Goal: Task Accomplishment & Management: Complete application form

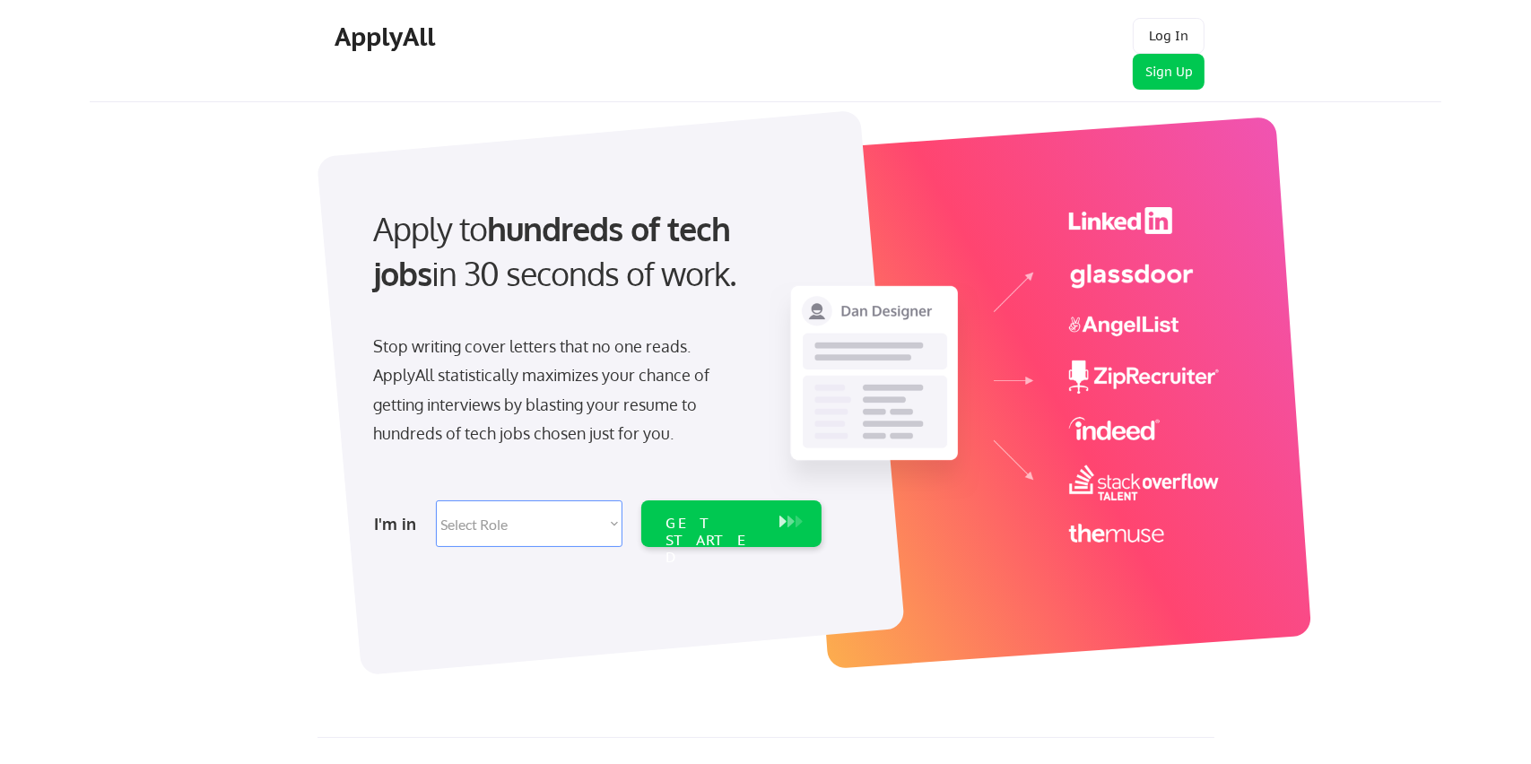
click at [609, 515] on select "Select Role Software Engineering Product Management Customer Success Sales UI/U…" at bounding box center [529, 523] width 187 height 47
select select ""sales0""
click at [436, 500] on select "Select Role Software Engineering Product Management Customer Success Sales UI/U…" at bounding box center [529, 523] width 187 height 47
select select ""sales0""
click at [664, 508] on div "GET STARTED" at bounding box center [714, 523] width 114 height 47
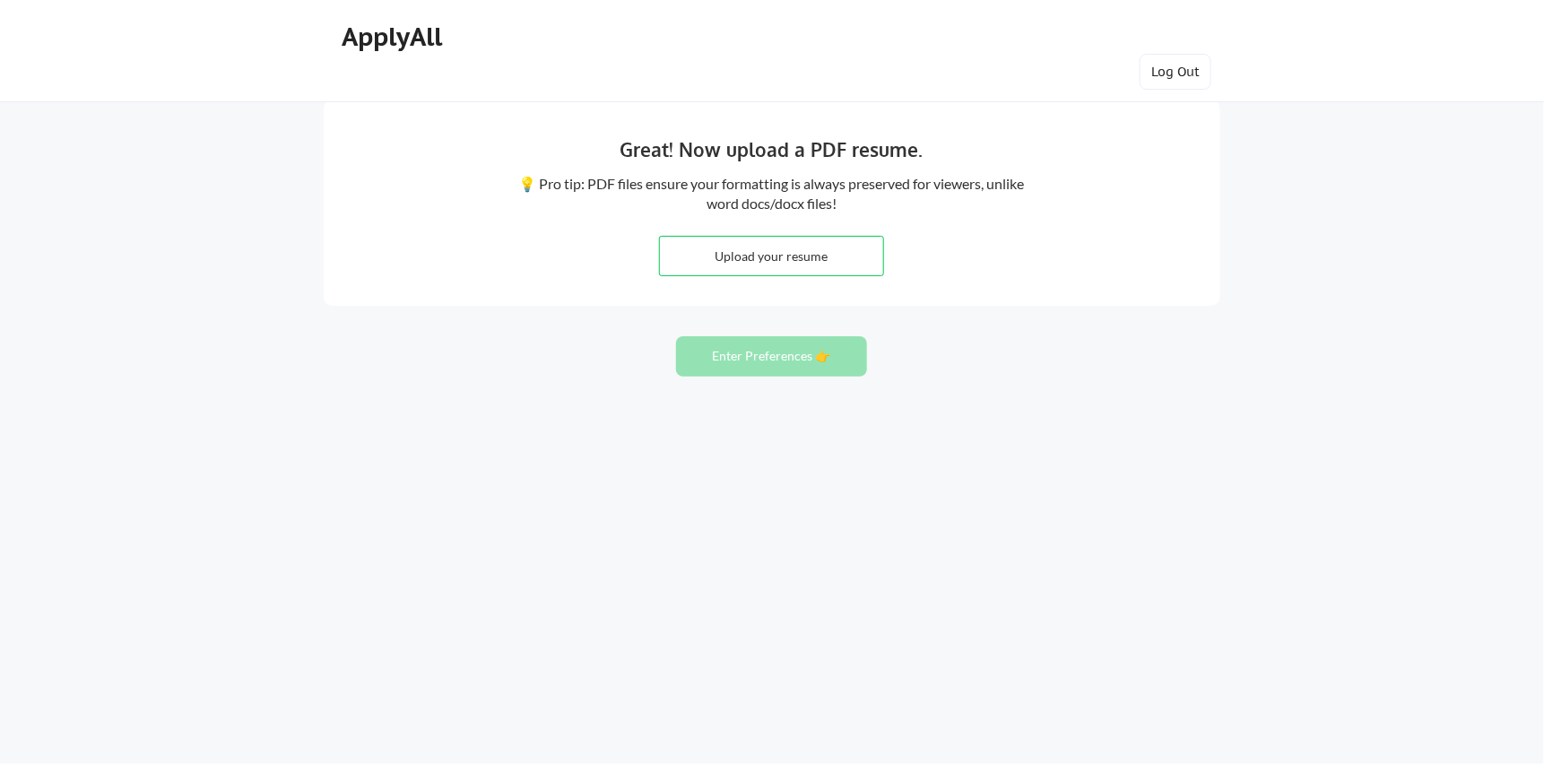
click at [790, 243] on input "file" at bounding box center [771, 256] width 223 height 39
type input "C:\fakepath\Michael Kaplan Resume PDF.pdf"
click at [738, 345] on button "Enter Preferences 👉" at bounding box center [771, 356] width 191 height 40
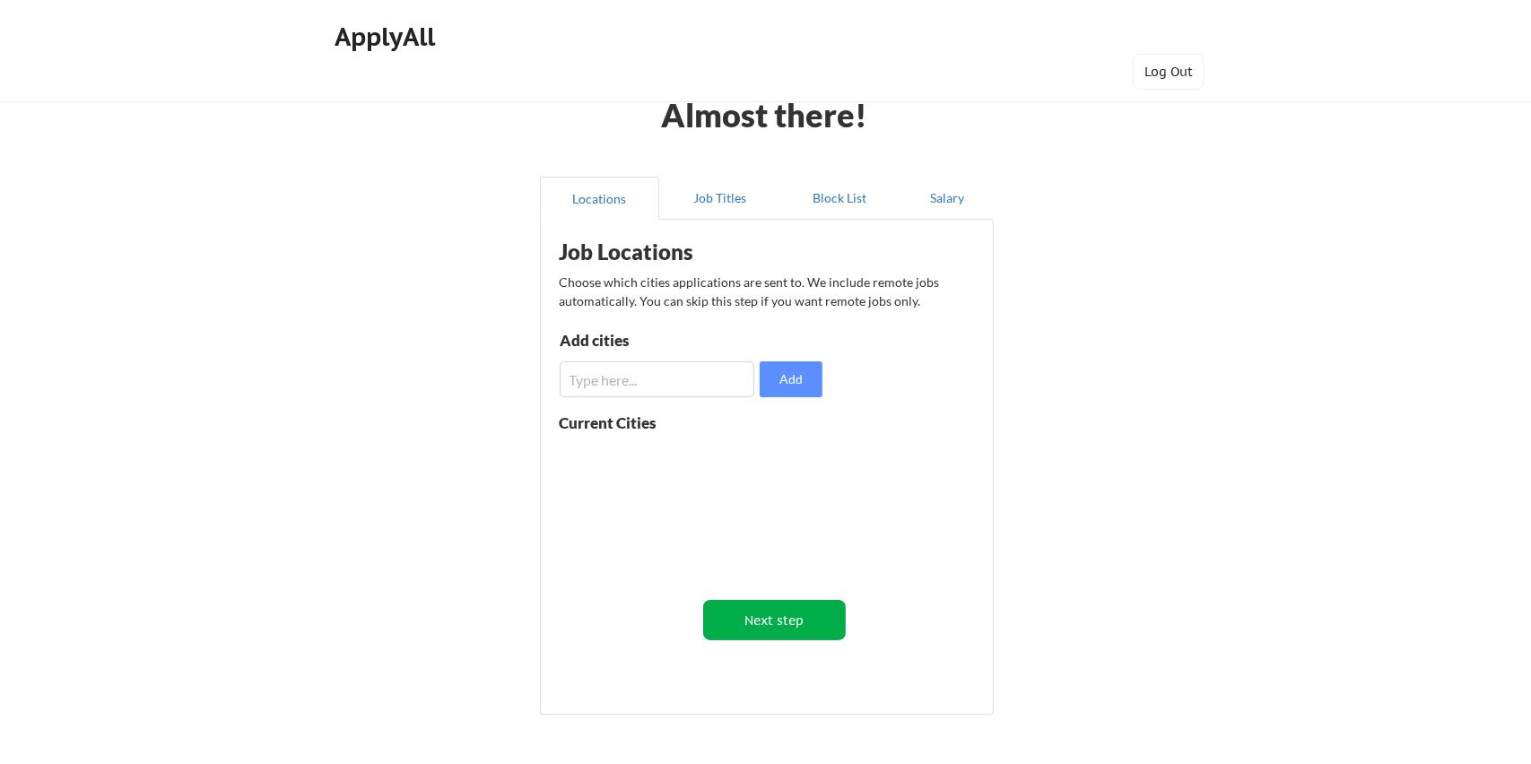
click at [734, 610] on button "Next step" at bounding box center [774, 620] width 143 height 40
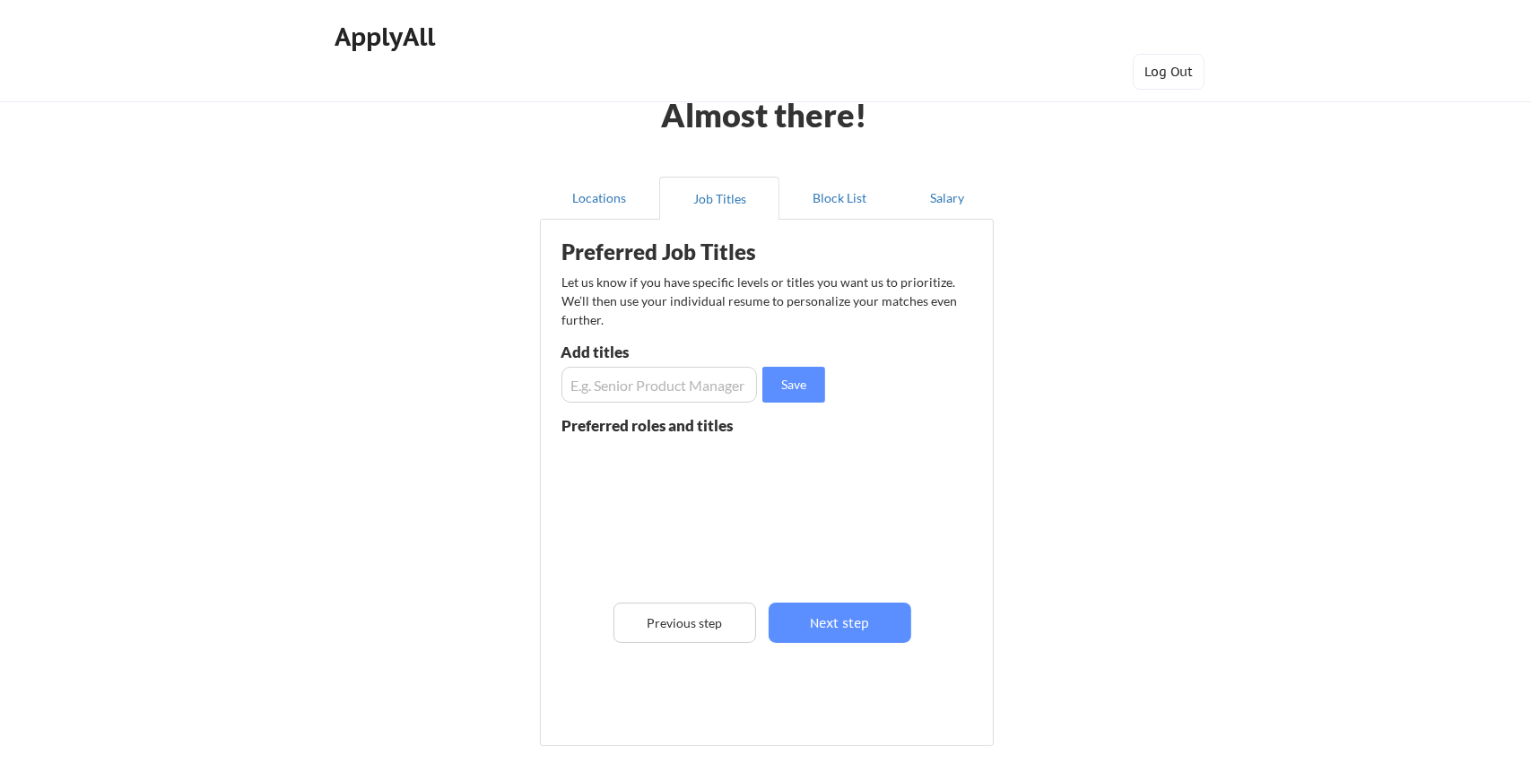
click at [708, 378] on input "input" at bounding box center [658, 385] width 195 height 36
type input "Director of Sales"
click at [771, 386] on button "Save" at bounding box center [793, 385] width 63 height 36
click at [660, 392] on input "input" at bounding box center [658, 385] width 195 height 36
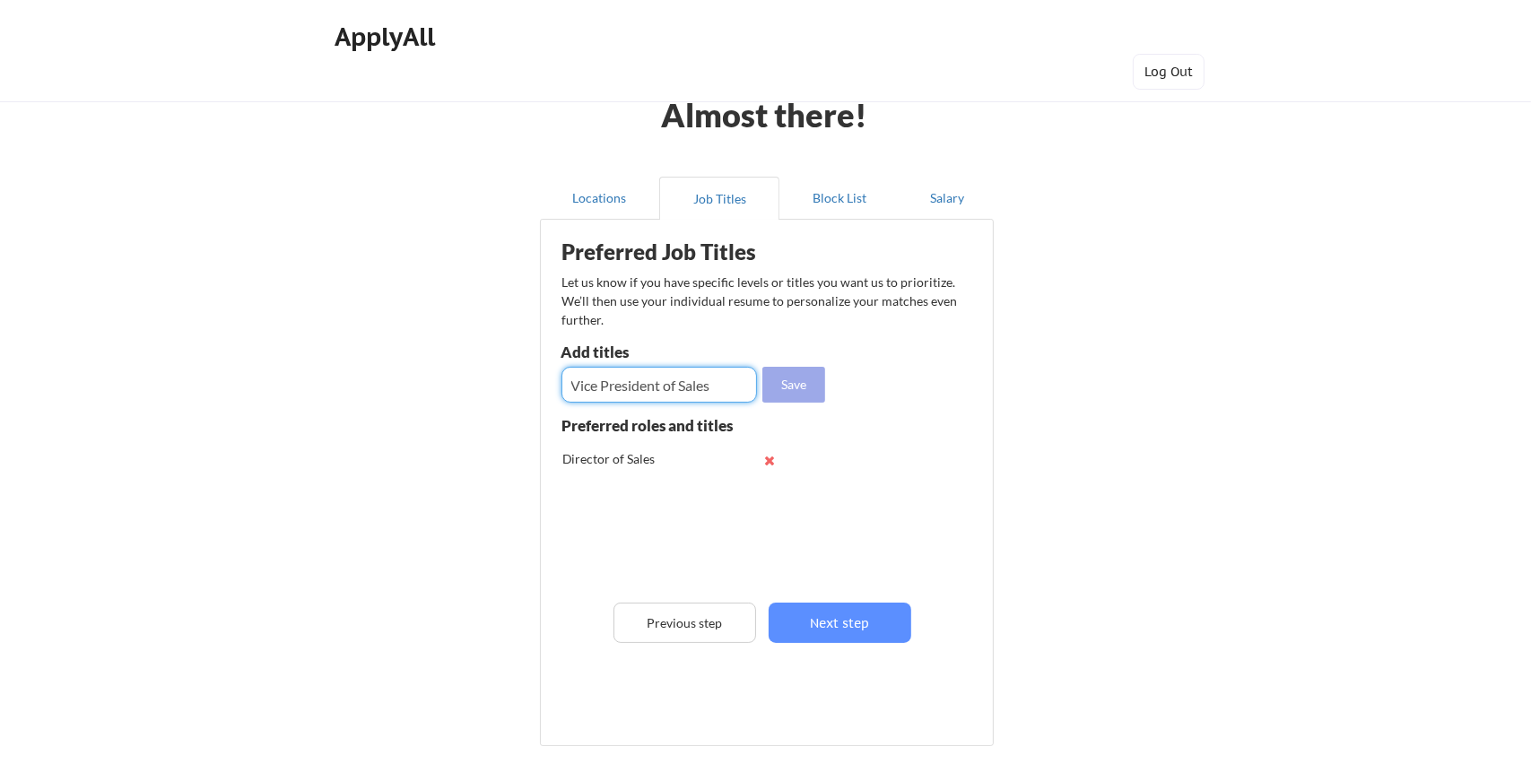
type input "Vice President of Sales"
click at [780, 382] on button "Save" at bounding box center [793, 385] width 63 height 36
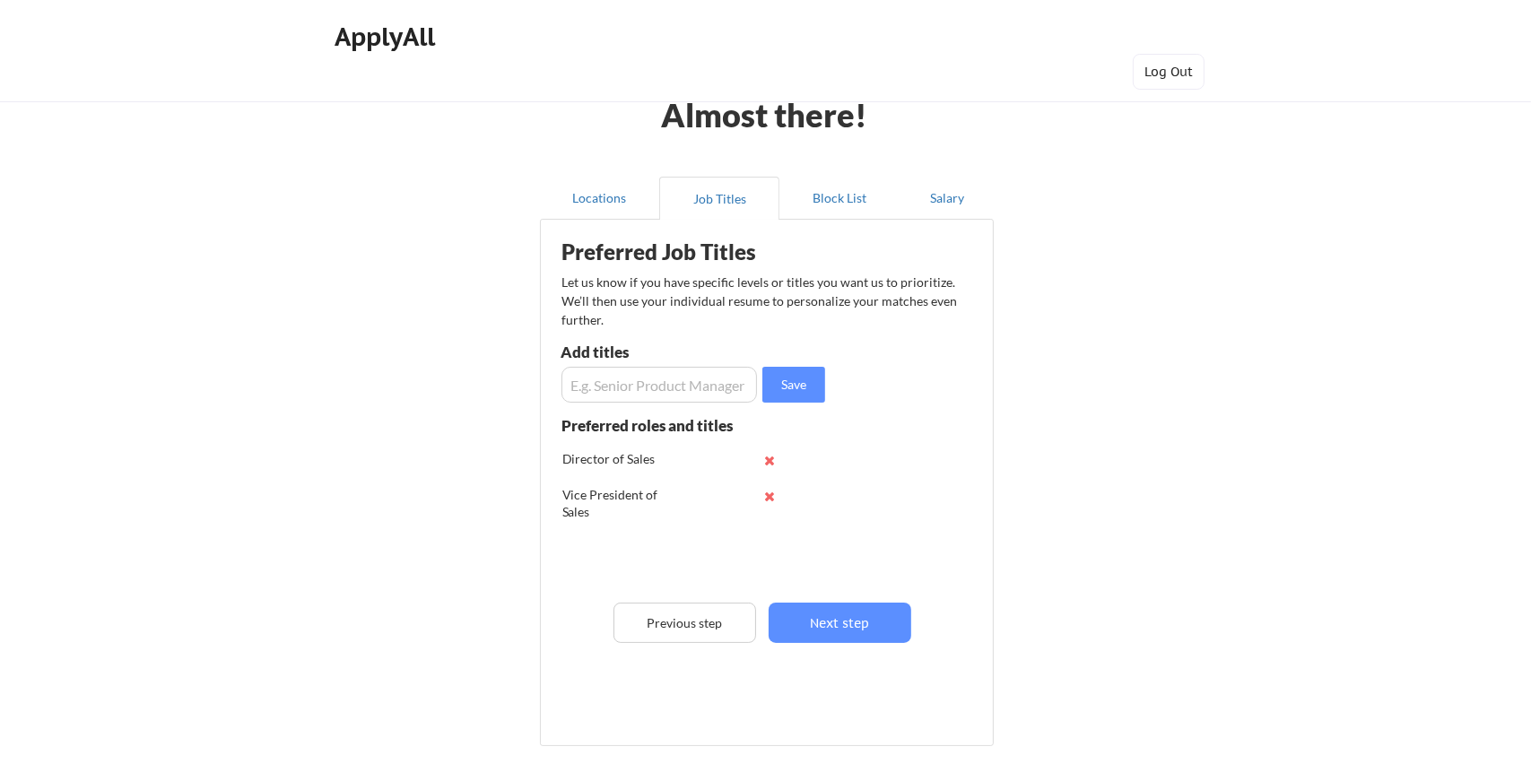
click at [655, 371] on input "input" at bounding box center [658, 385] width 195 height 36
type input "Director of Business Development"
click at [788, 382] on button "Save" at bounding box center [793, 385] width 63 height 36
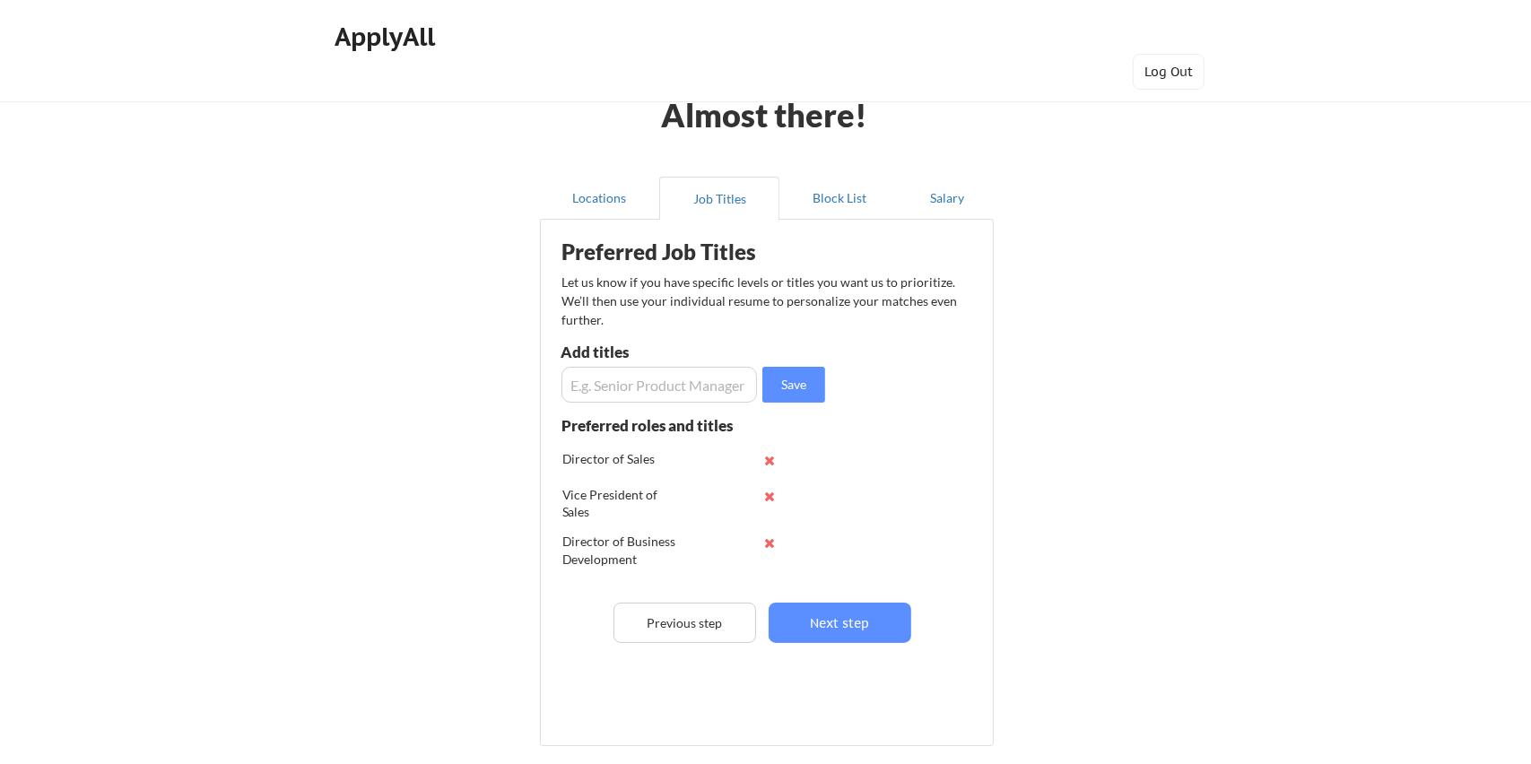
click at [701, 378] on input "input" at bounding box center [658, 385] width 195 height 36
type input "Head of Sales"
click at [768, 379] on button "Save" at bounding box center [793, 385] width 63 height 36
click at [807, 621] on button "Next step" at bounding box center [839, 623] width 143 height 40
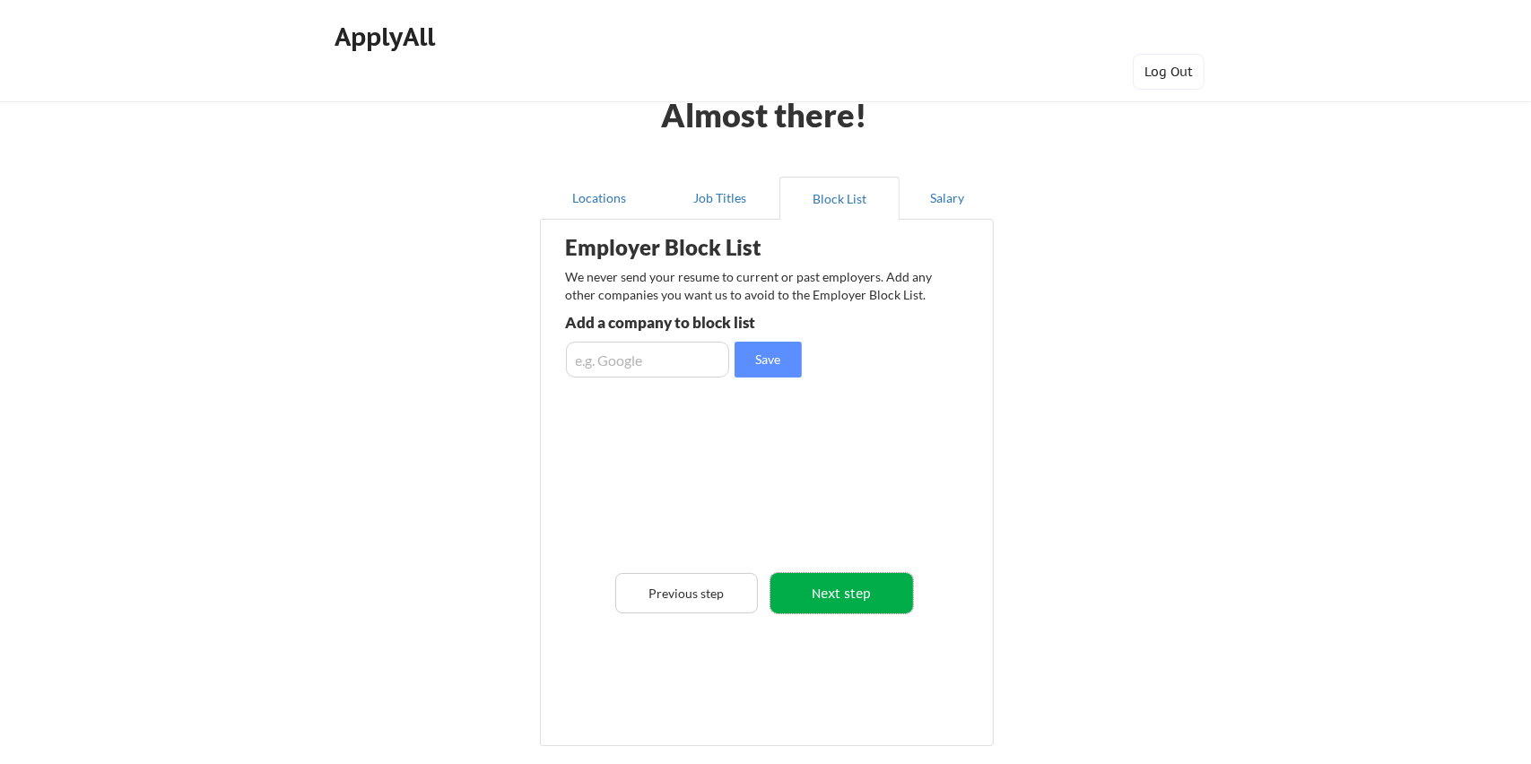
click at [829, 599] on button "Next step" at bounding box center [841, 593] width 143 height 40
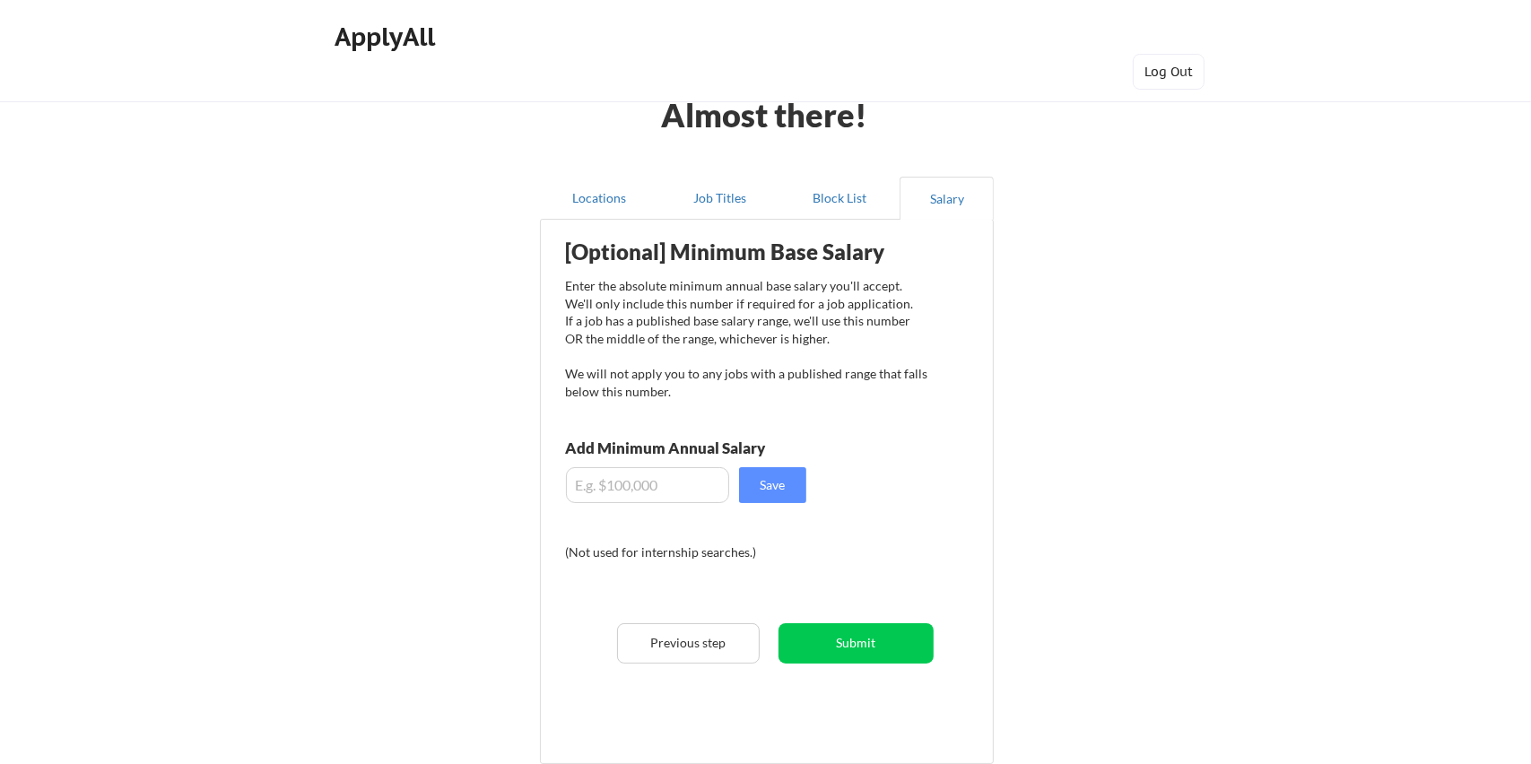
click at [709, 483] on input "input" at bounding box center [647, 485] width 163 height 36
type input "$140,000"
click at [794, 488] on button "Save" at bounding box center [772, 485] width 67 height 36
click at [826, 626] on button "Submit" at bounding box center [855, 643] width 155 height 40
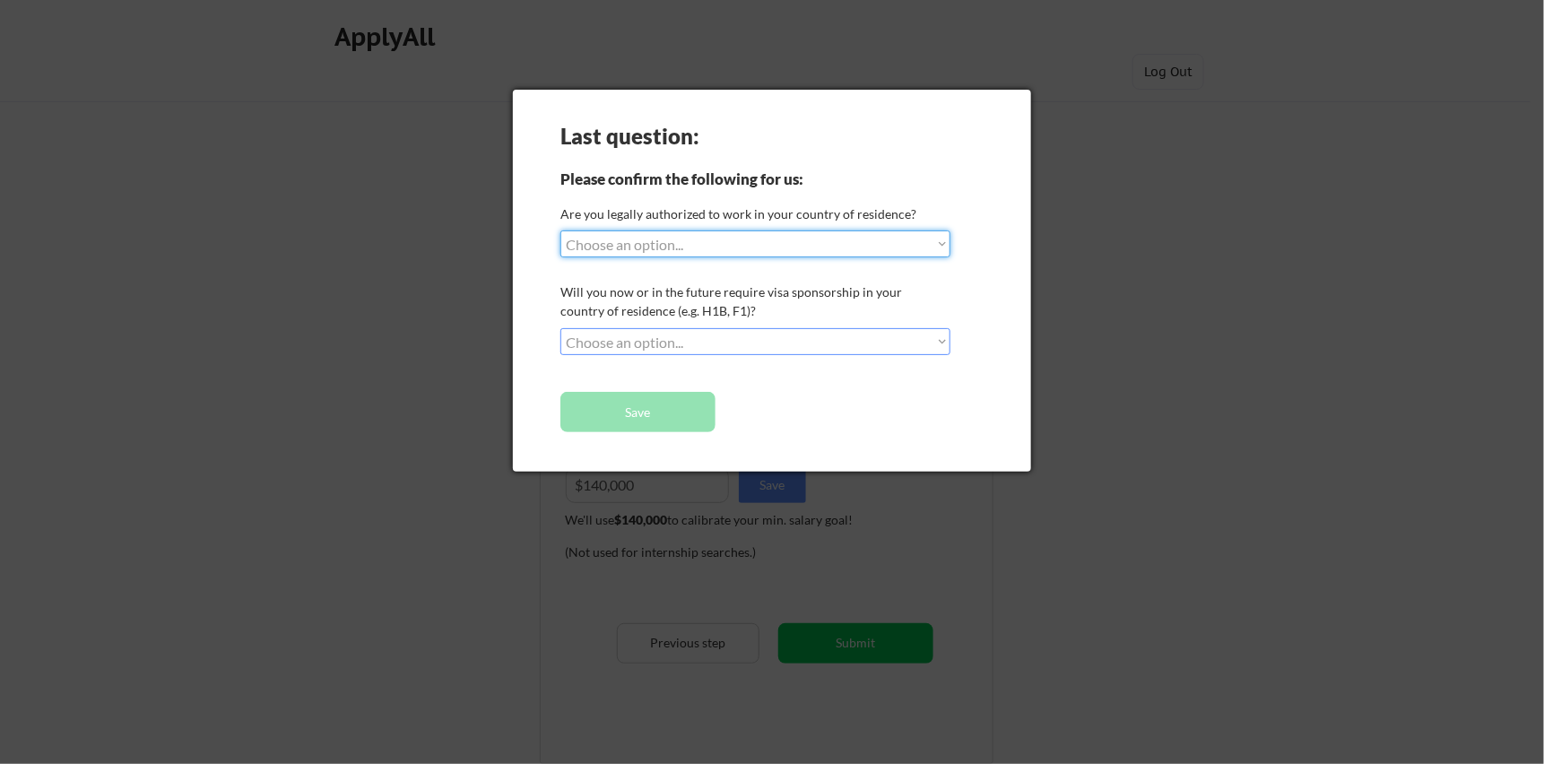
click at [786, 251] on select "Choose an option... Yes, I am a US Citizen Yes, I am a Canadian Citizen Yes, I …" at bounding box center [755, 243] width 390 height 27
select select ""yes__i_am_a_us_citizen""
click at [560, 230] on select "Choose an option... Yes, I am a US Citizen Yes, I am a Canadian Citizen Yes, I …" at bounding box center [755, 243] width 390 height 27
click at [763, 333] on select "Choose an option... No, I will not need sponsorship Yes, I will need sponsorship" at bounding box center [755, 341] width 390 height 27
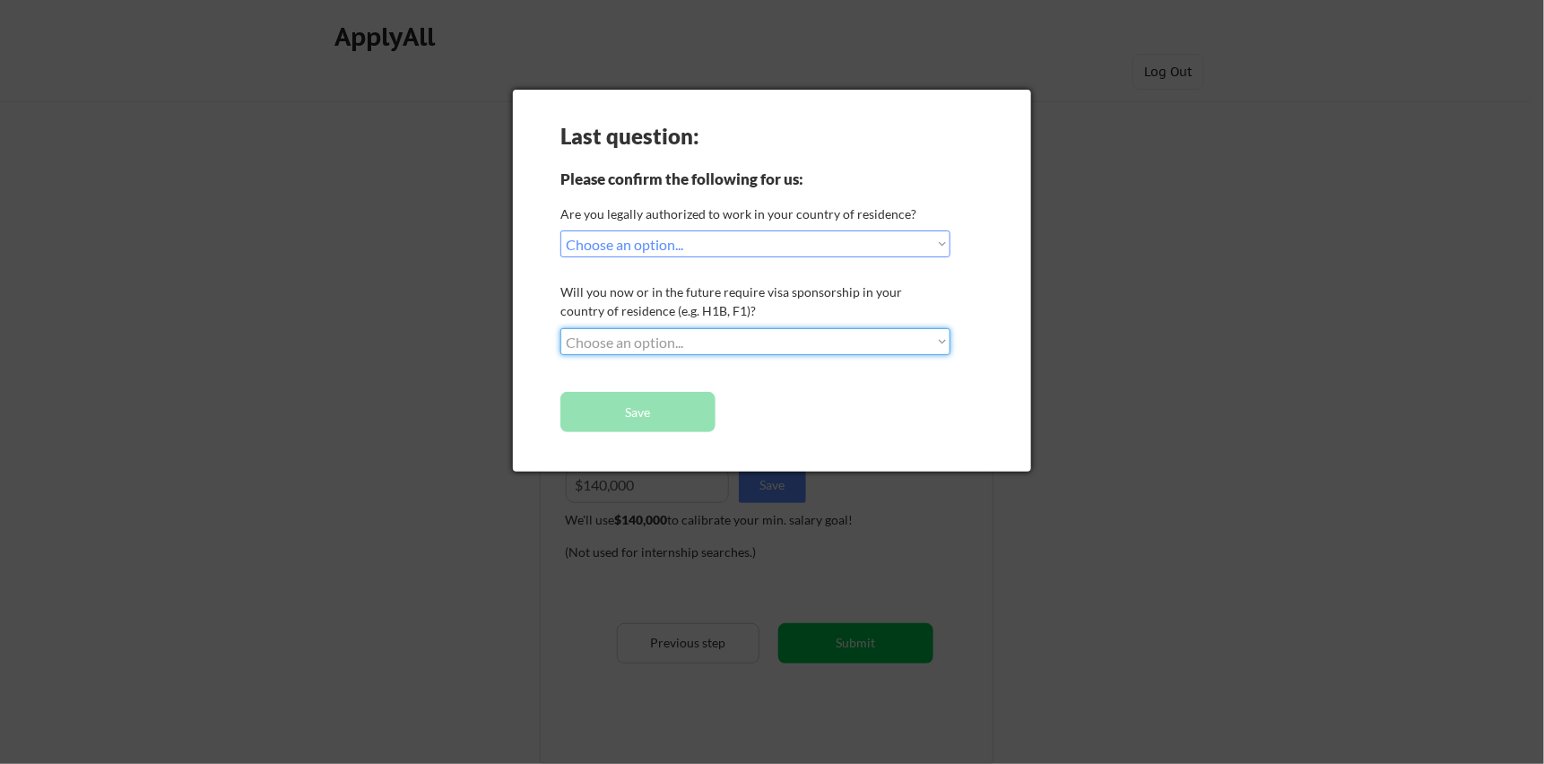
select select ""no__i_will_not_need_sponsorship""
click at [560, 328] on select "Choose an option... No, I will not need sponsorship Yes, I will need sponsorship" at bounding box center [755, 341] width 390 height 27
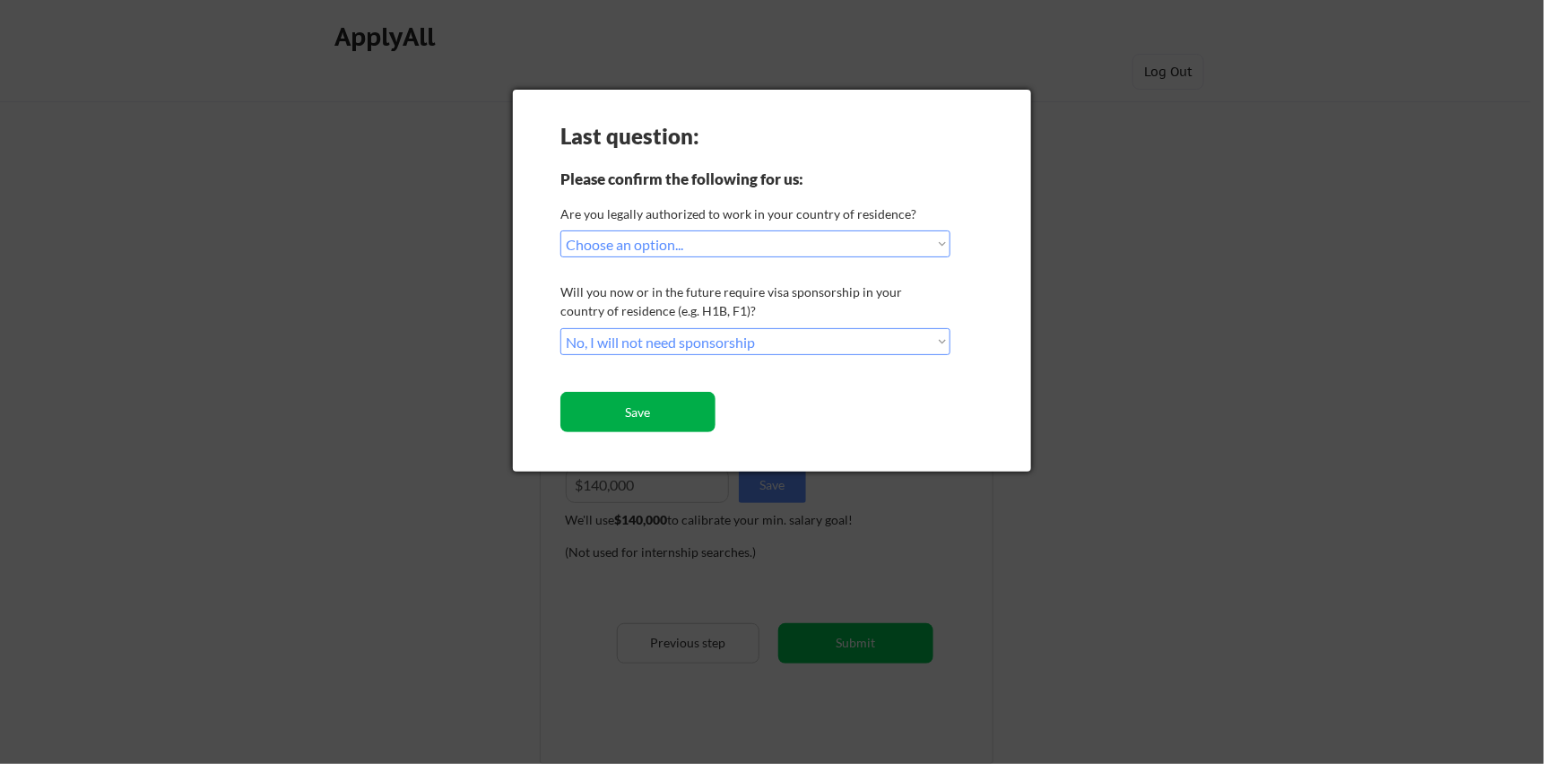
click at [629, 409] on button "Save" at bounding box center [637, 412] width 155 height 40
